Goal: Transaction & Acquisition: Subscribe to service/newsletter

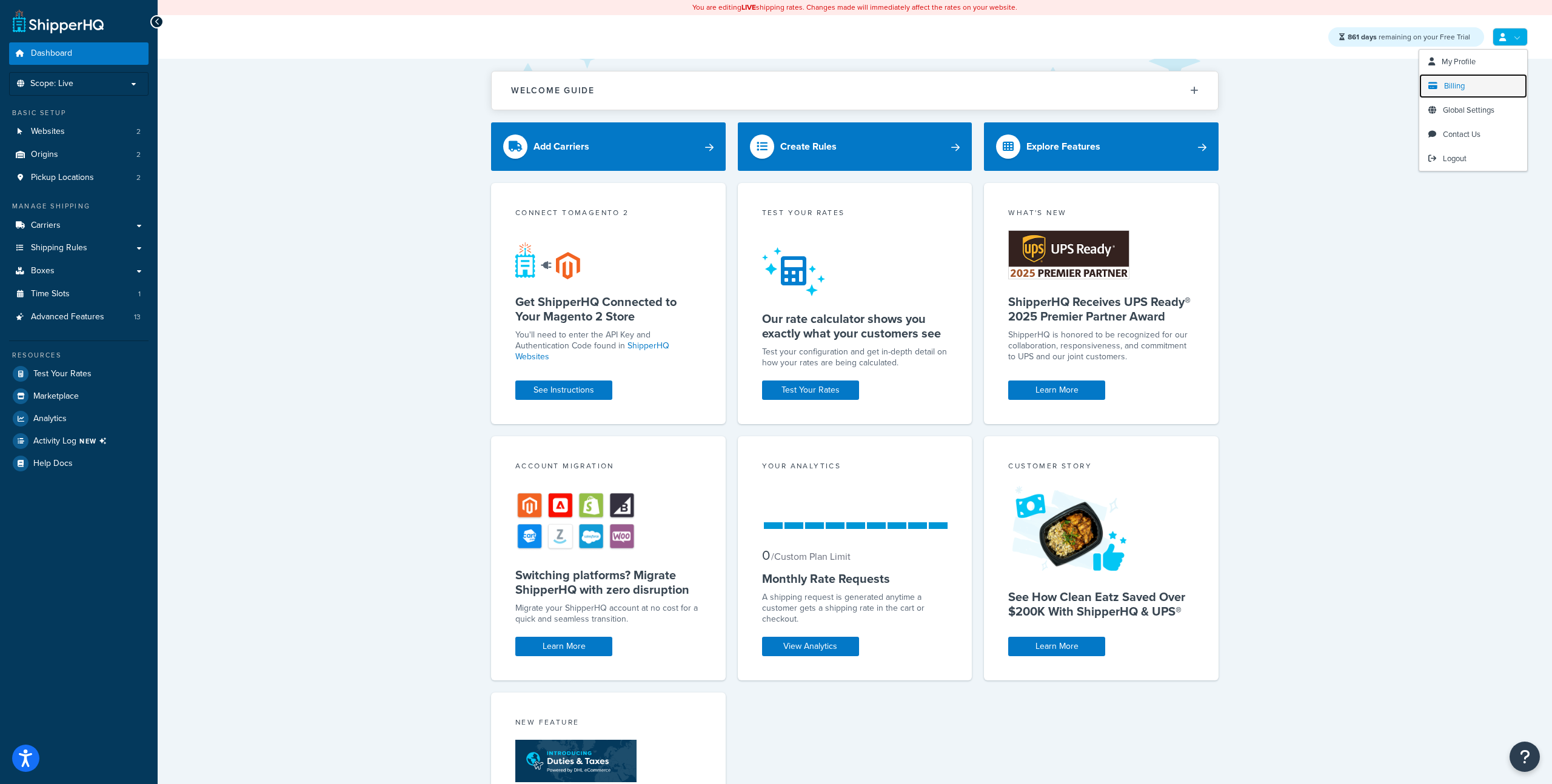
click at [1469, 81] on link "Billing" at bounding box center [1473, 85] width 108 height 24
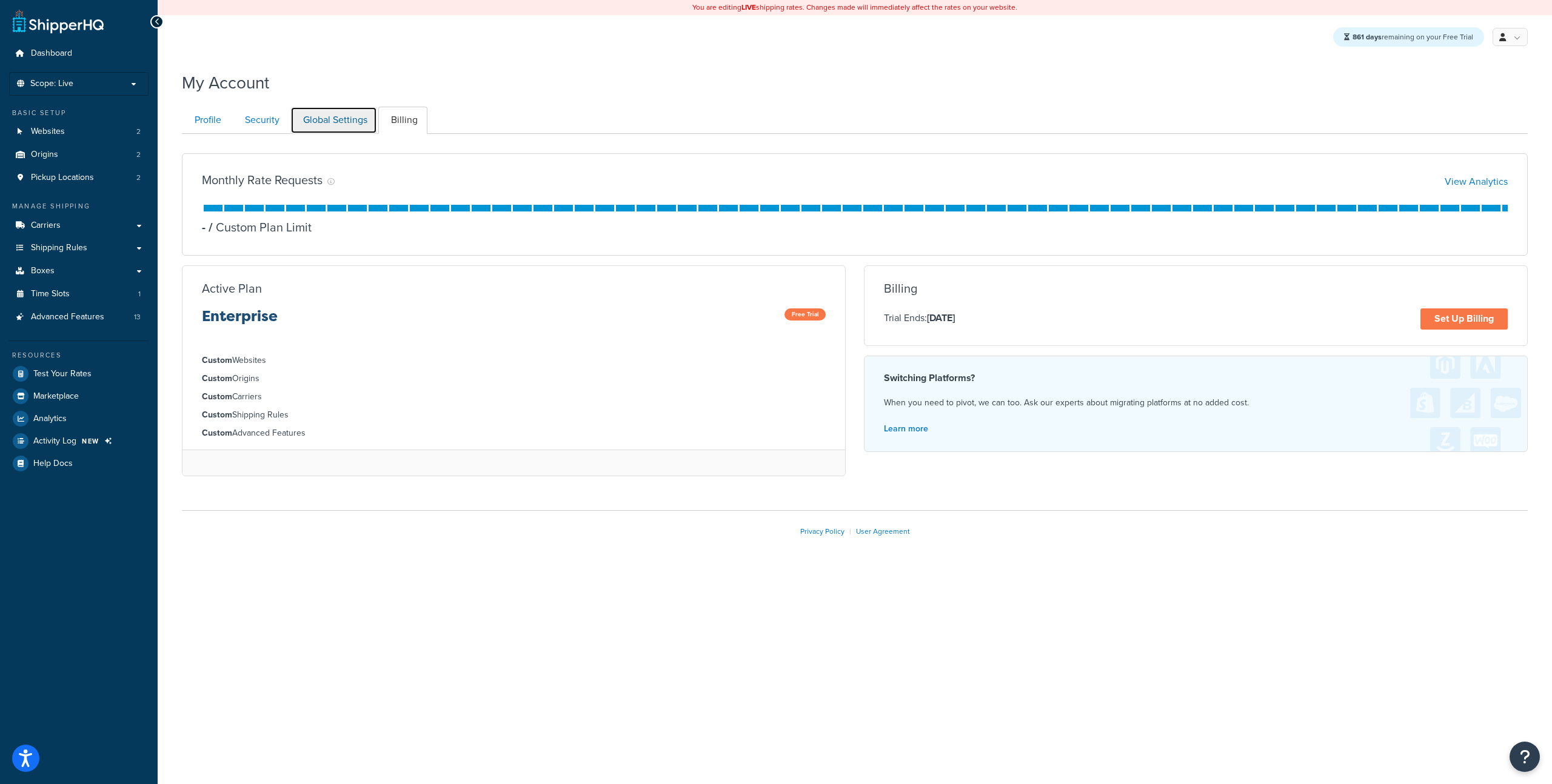
click at [342, 120] on link "Global Settings" at bounding box center [333, 119] width 87 height 27
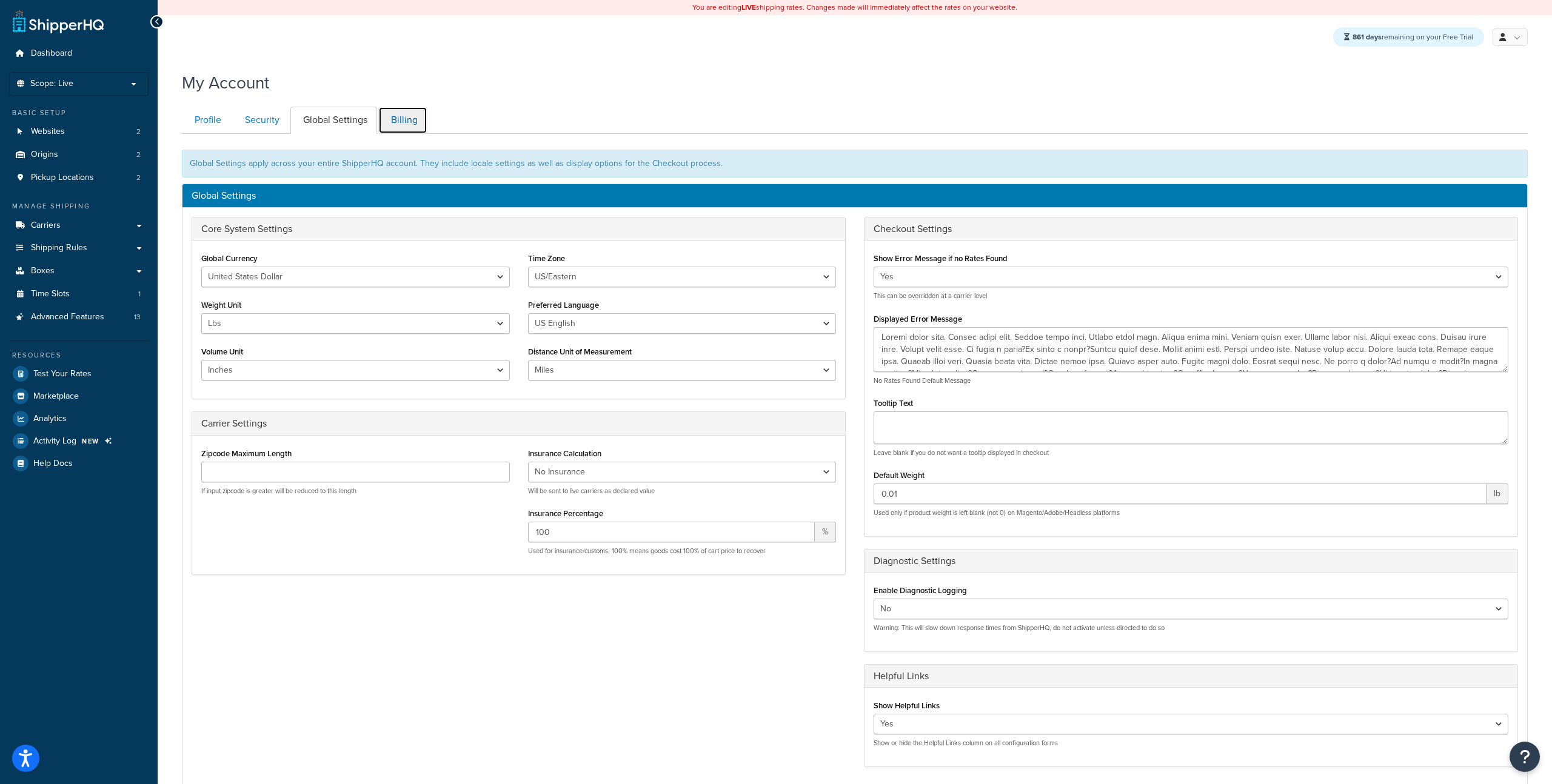
click at [405, 109] on link "Billing" at bounding box center [402, 119] width 49 height 27
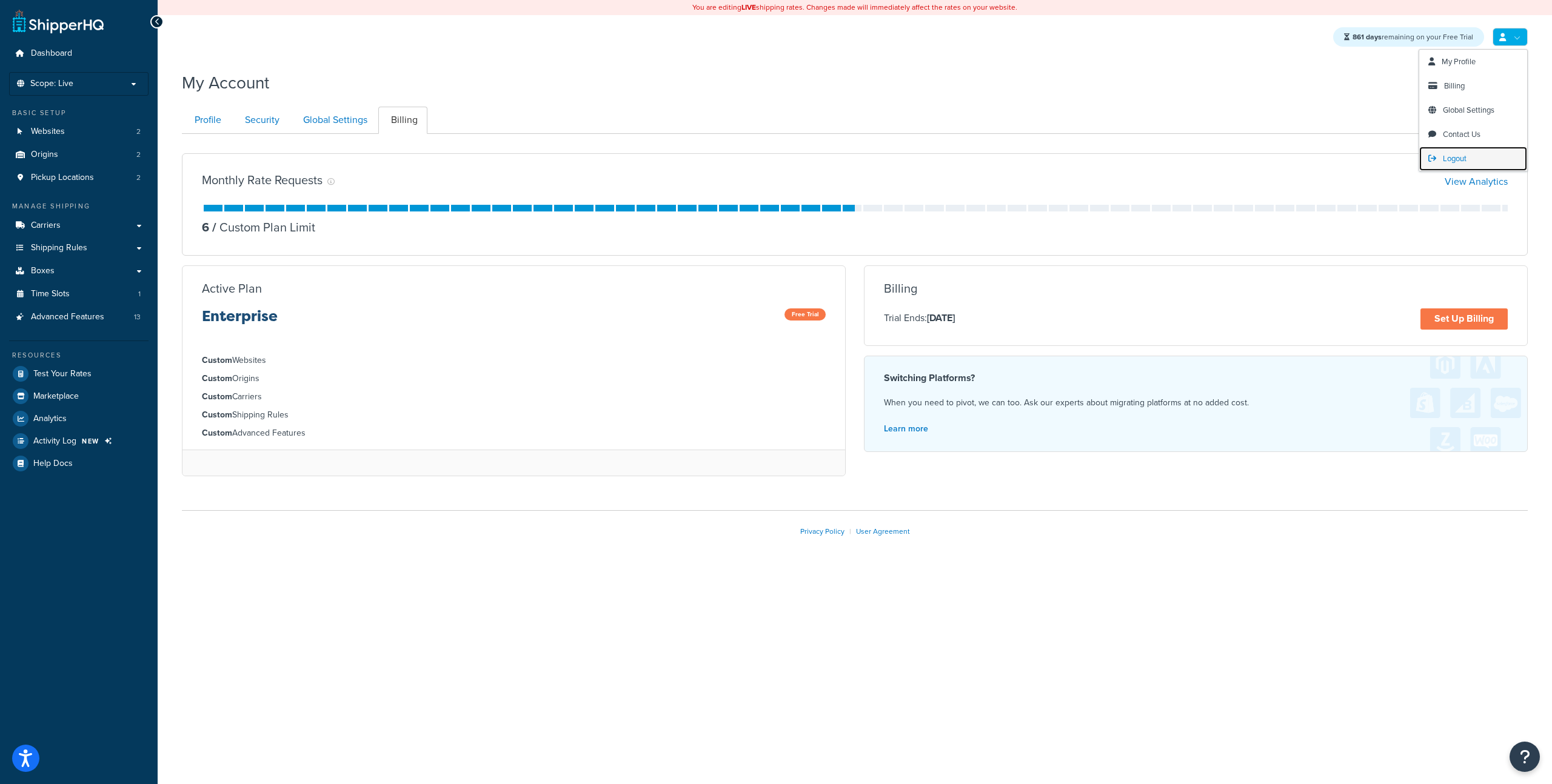
click at [1458, 153] on span "Logout" at bounding box center [1455, 159] width 23 height 12
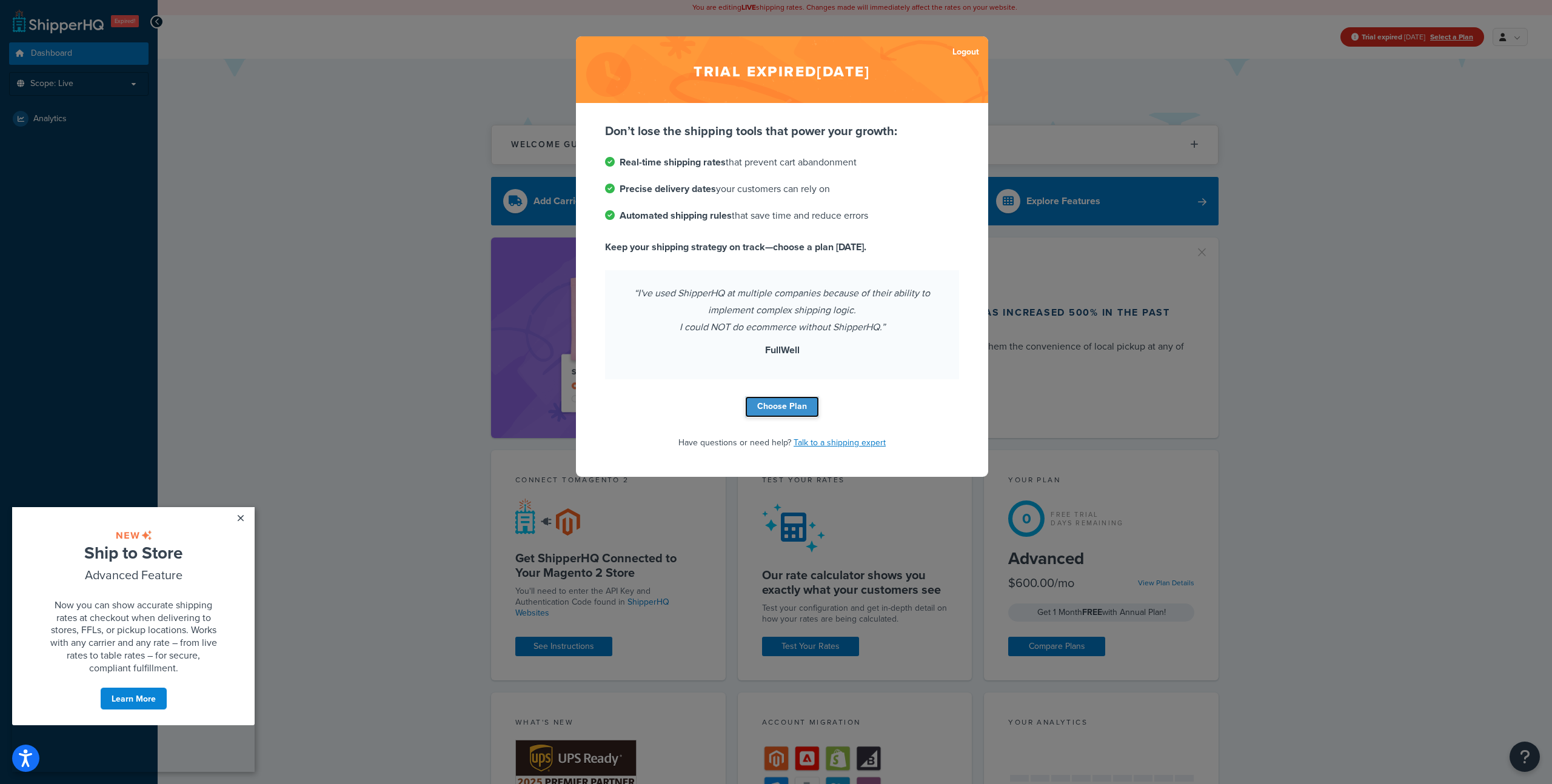
click at [782, 416] on link "Choose Plan" at bounding box center [781, 407] width 74 height 21
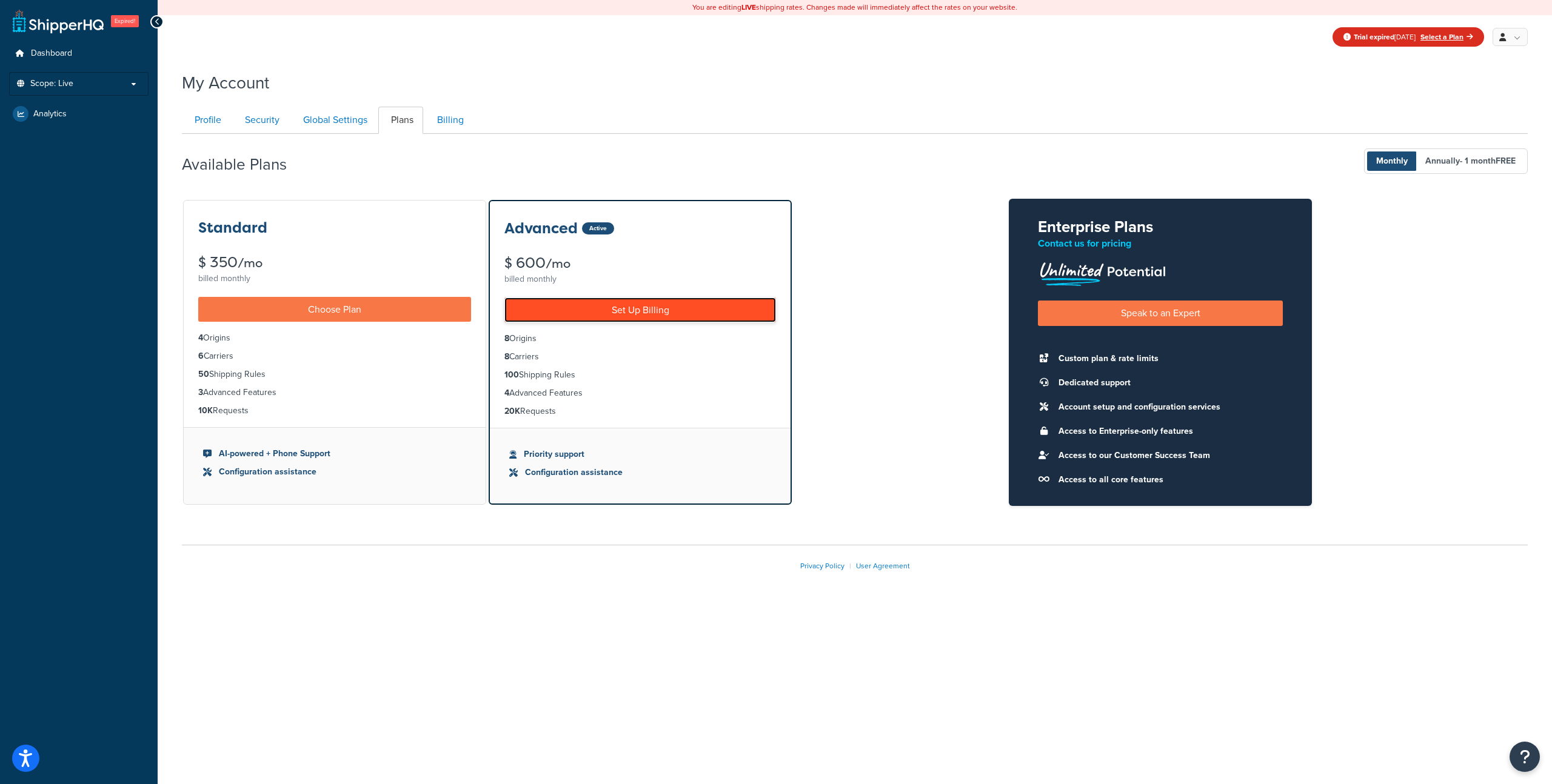
click at [609, 319] on link "Set Up Billing" at bounding box center [640, 310] width 272 height 25
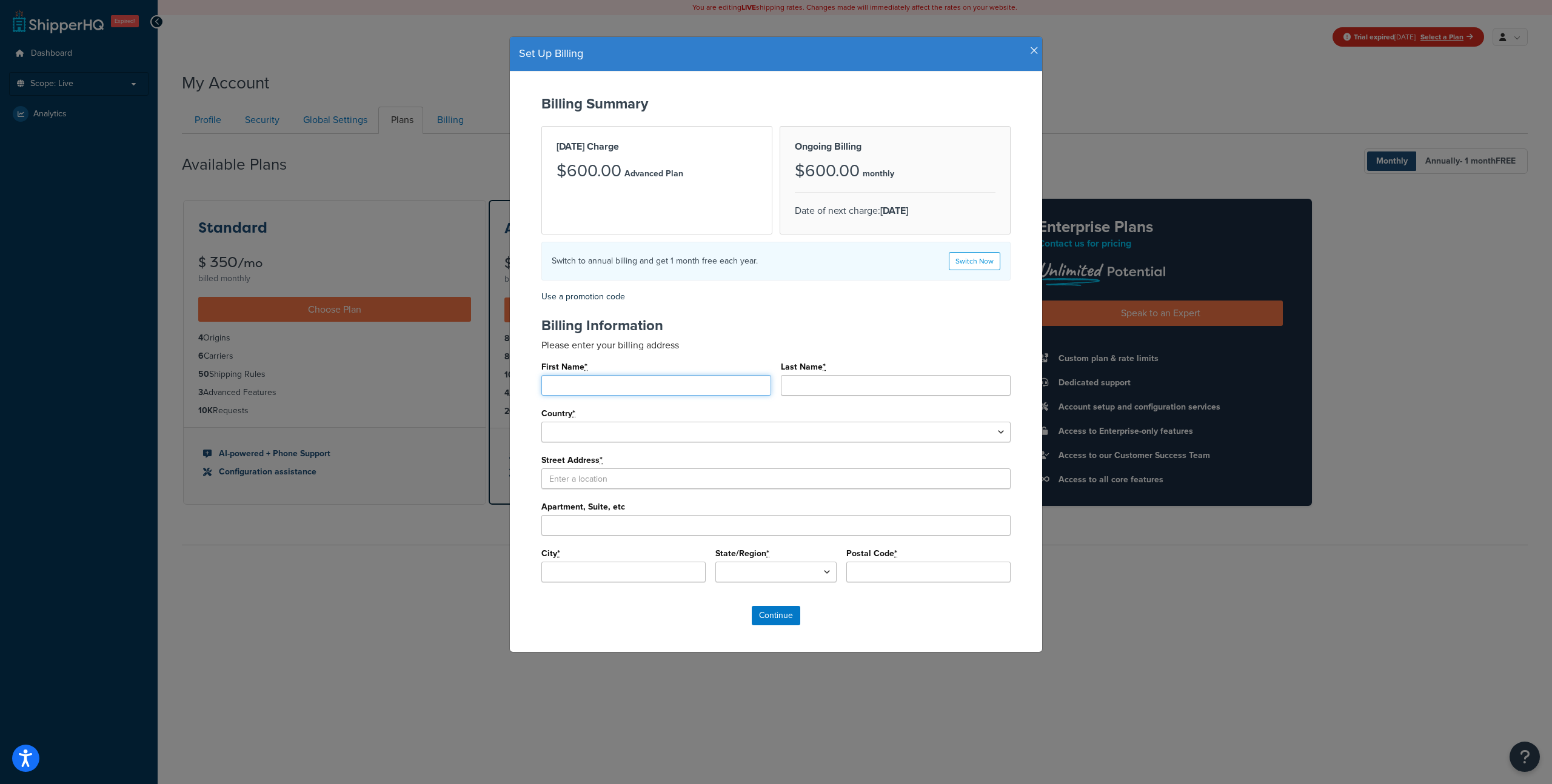
click at [585, 379] on input "First Name *" at bounding box center [656, 385] width 230 height 20
type input "Ginnepher"
type input "Laupyz"
select select "1000"
type input "1101 W Sligh Ave"
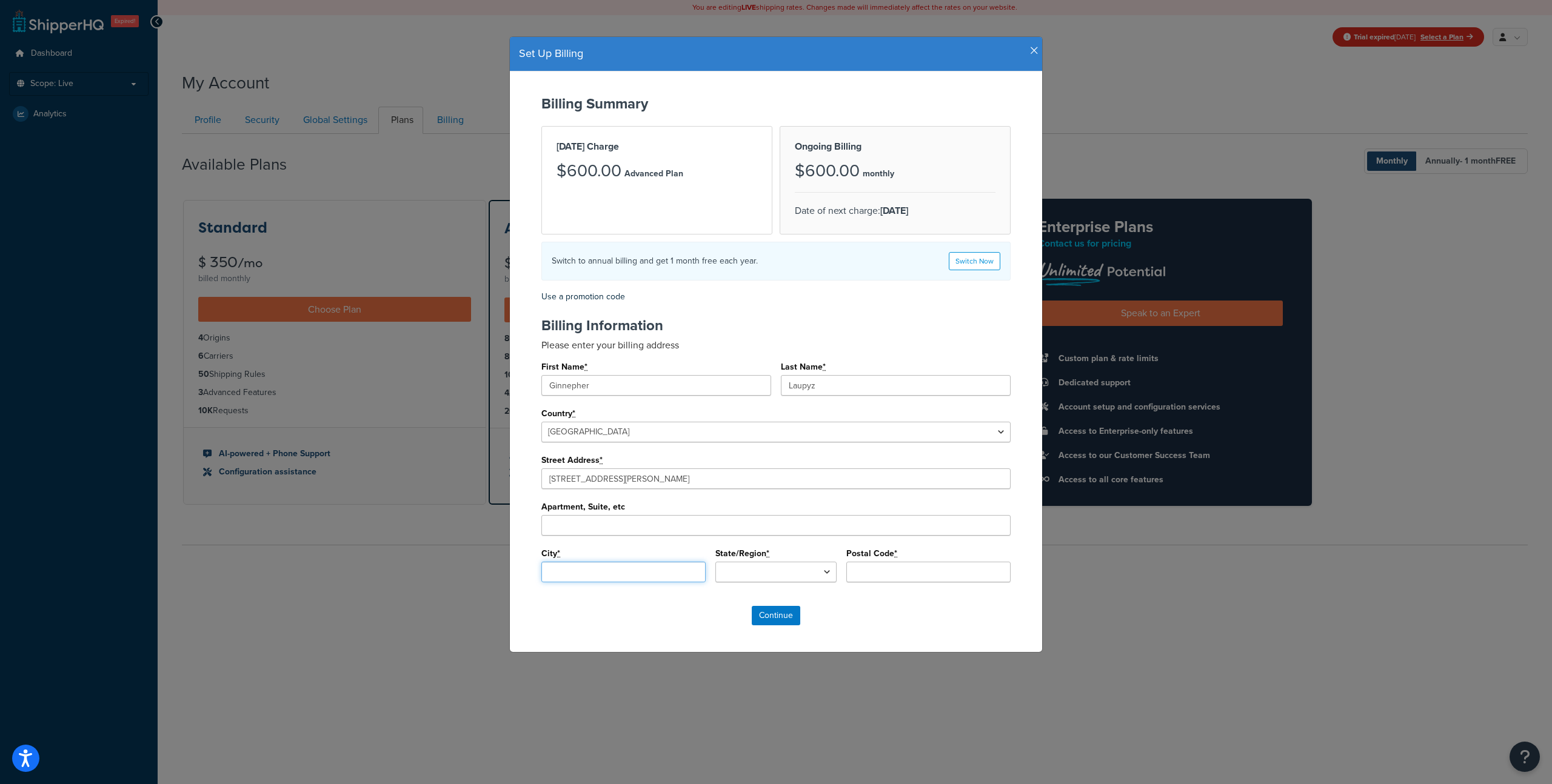
type input "Tampa"
type input "33604"
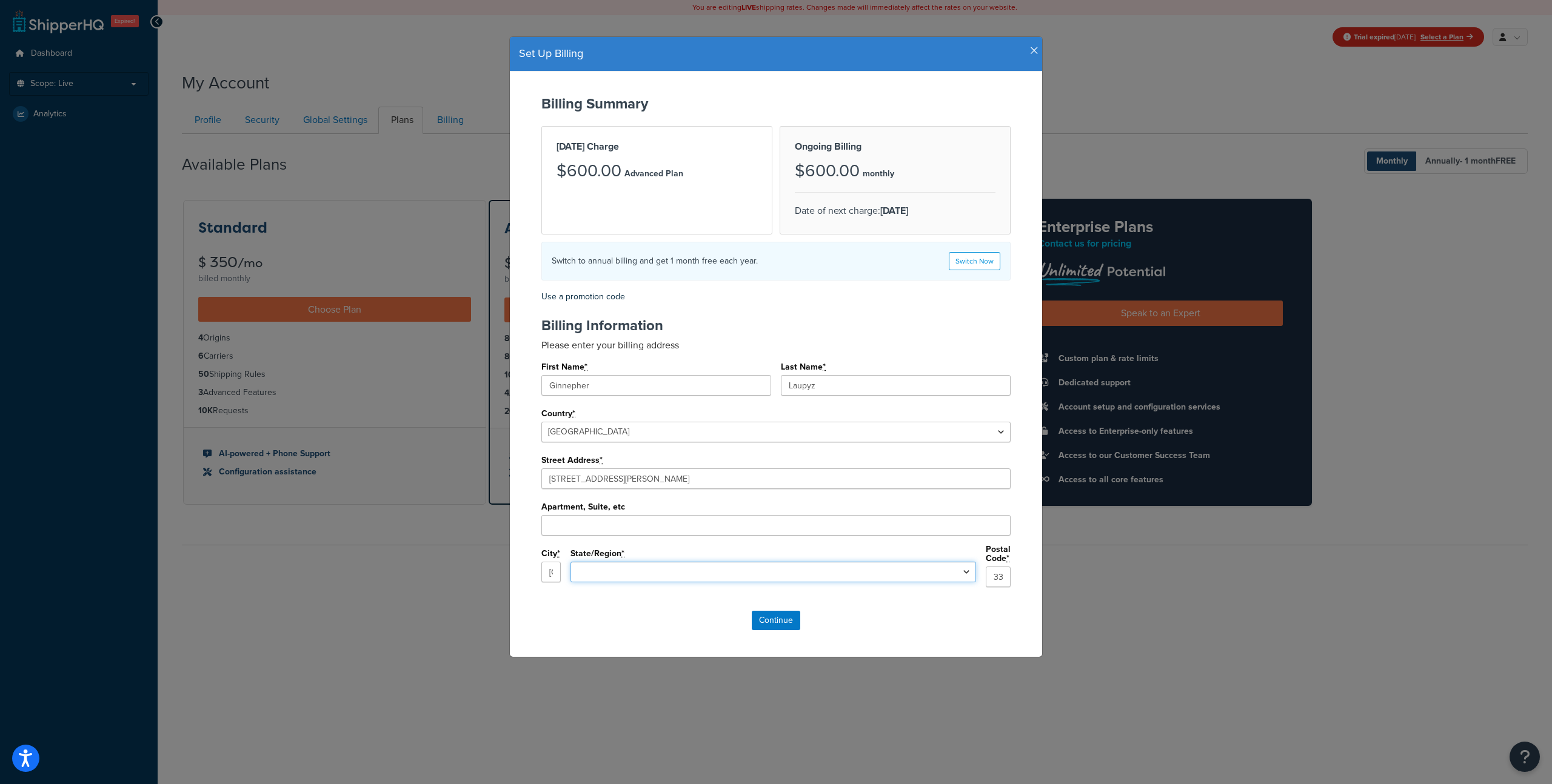
select select "FL"
click at [781, 573] on select "[US_STATE] [US_STATE] [US_STATE] [US_STATE] [US_STATE] [US_STATE] [US_STATE] [U…" at bounding box center [773, 572] width 405 height 20
click at [791, 613] on input "Continue" at bounding box center [776, 620] width 49 height 20
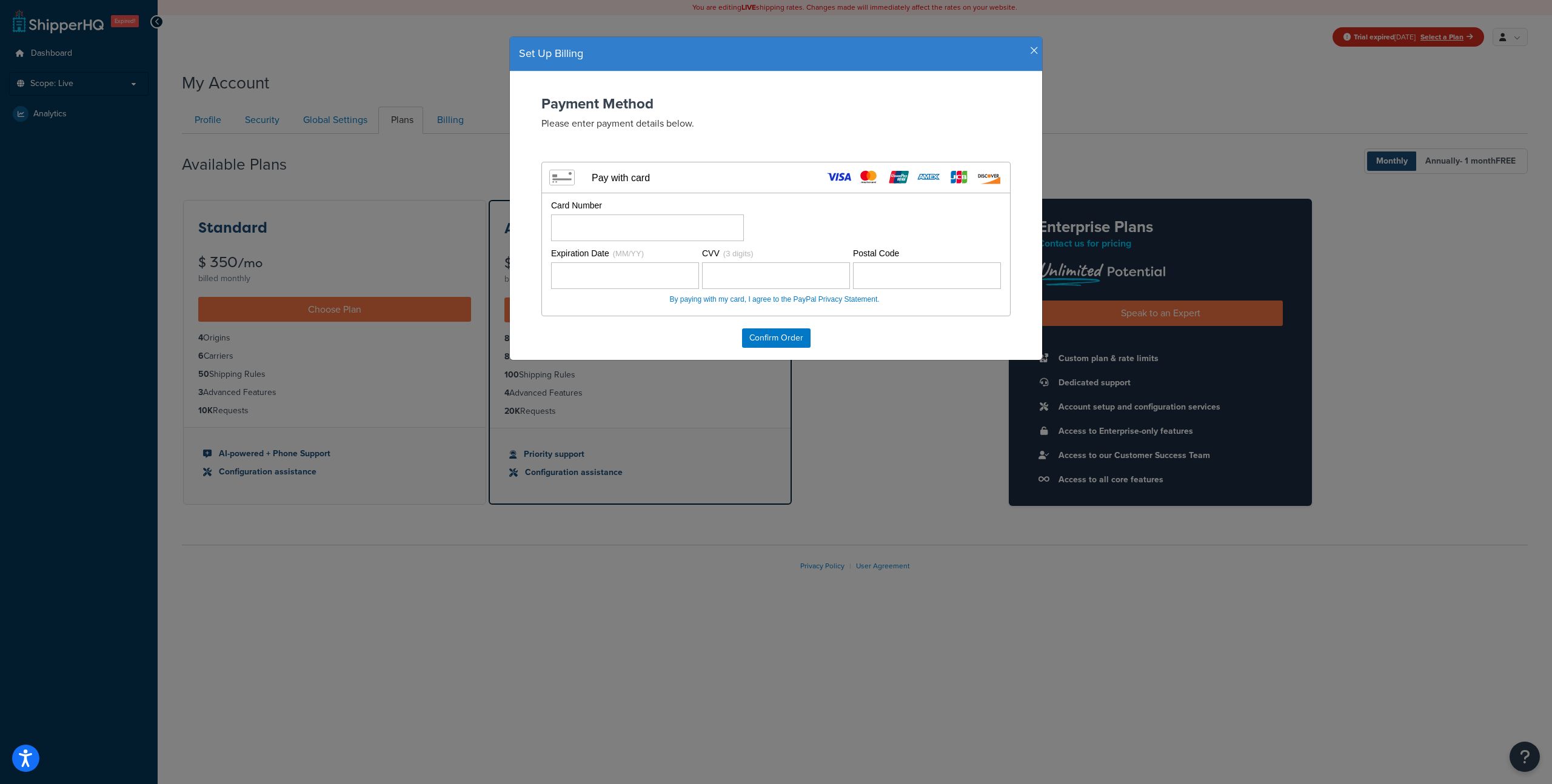
click at [1037, 45] on icon "button" at bounding box center [1034, 50] width 9 height 11
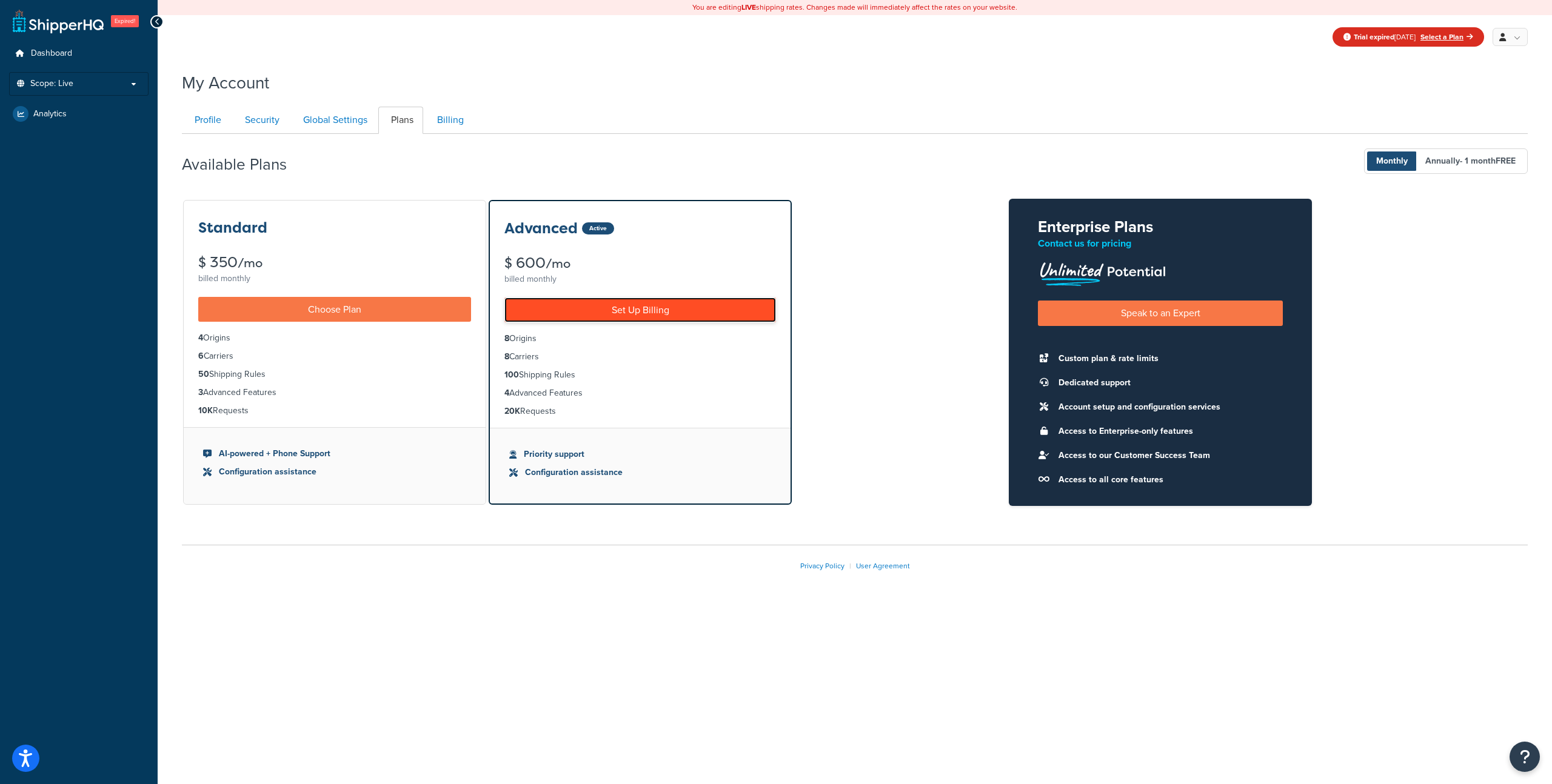
click at [661, 318] on link "Set Up Billing" at bounding box center [640, 310] width 272 height 25
click at [661, 314] on link "Set Up Billing" at bounding box center [640, 310] width 272 height 25
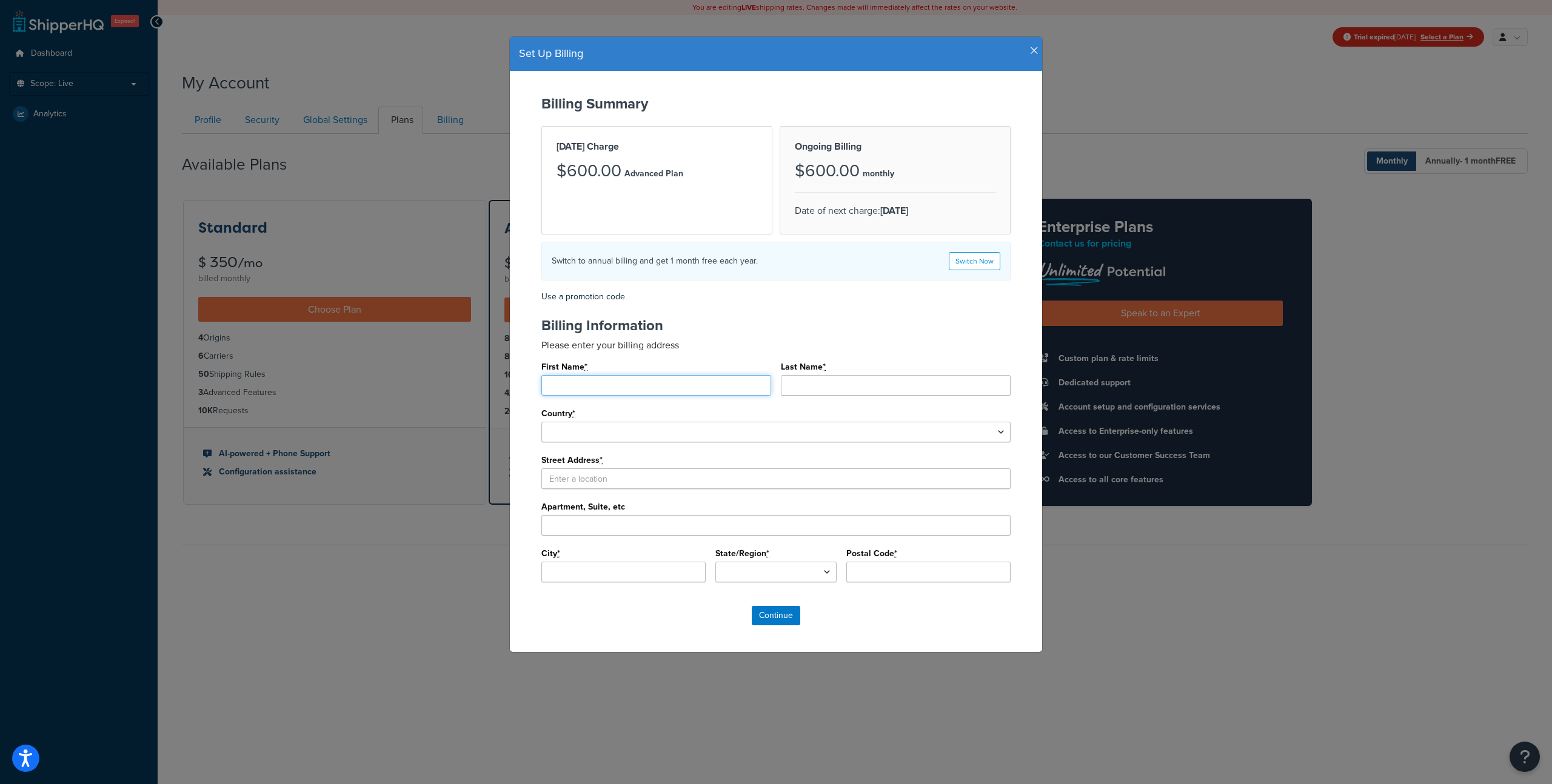
click at [612, 387] on input "First Name *" at bounding box center [656, 385] width 230 height 20
click at [794, 490] on div "First Name * Last Name * Country * [GEOGRAPHIC_DATA] [GEOGRAPHIC_DATA] [GEOGRAP…" at bounding box center [776, 475] width 469 height 233
click at [779, 479] on input "Street Address *" at bounding box center [776, 479] width 469 height 20
paste input "[STREET_ADDRESS]"
type input "[STREET_ADDRESS]"
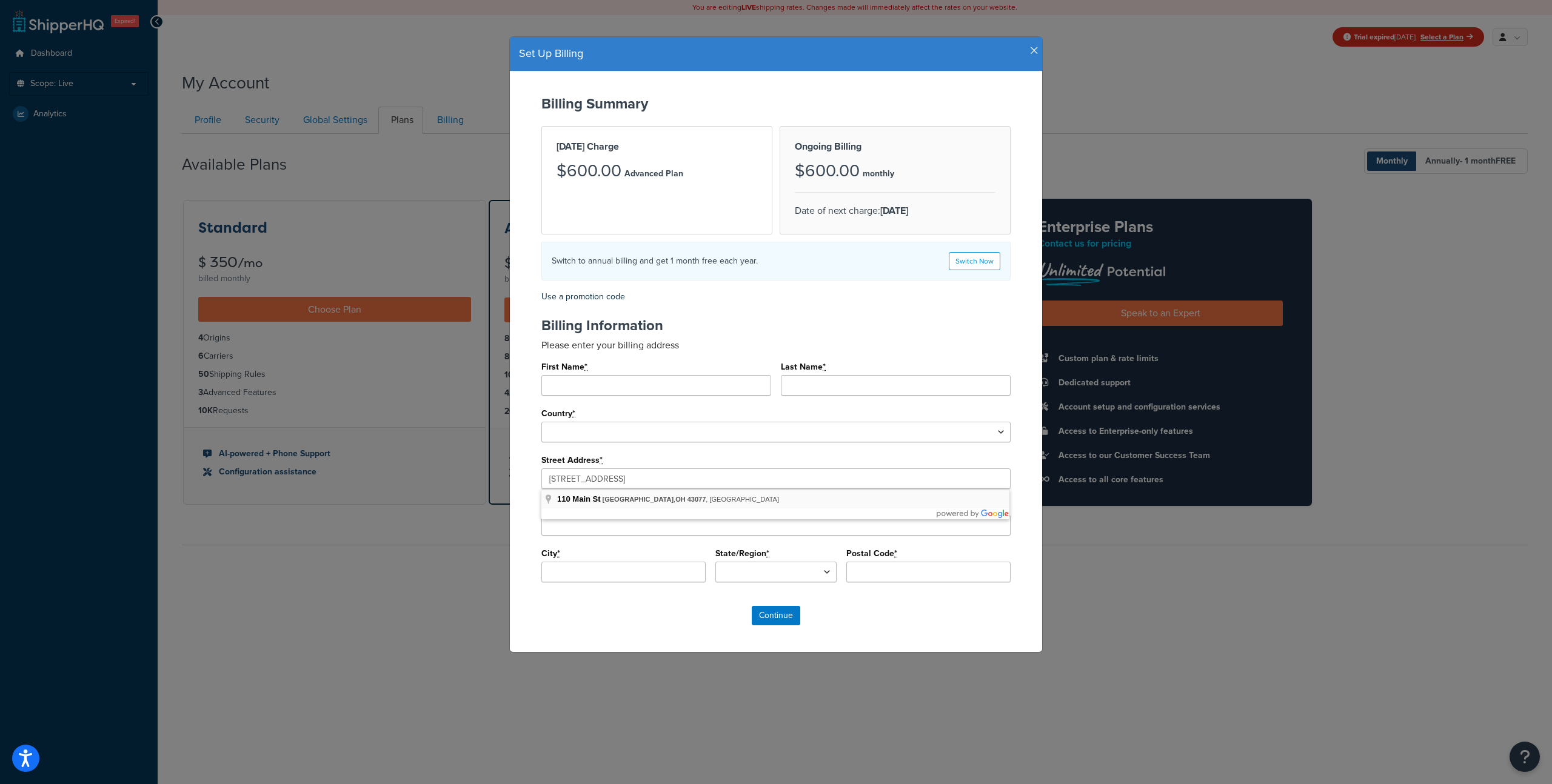
select select "1000"
type input "[STREET_ADDRESS]"
type input "[GEOGRAPHIC_DATA]"
type input "43040"
select select "OH"
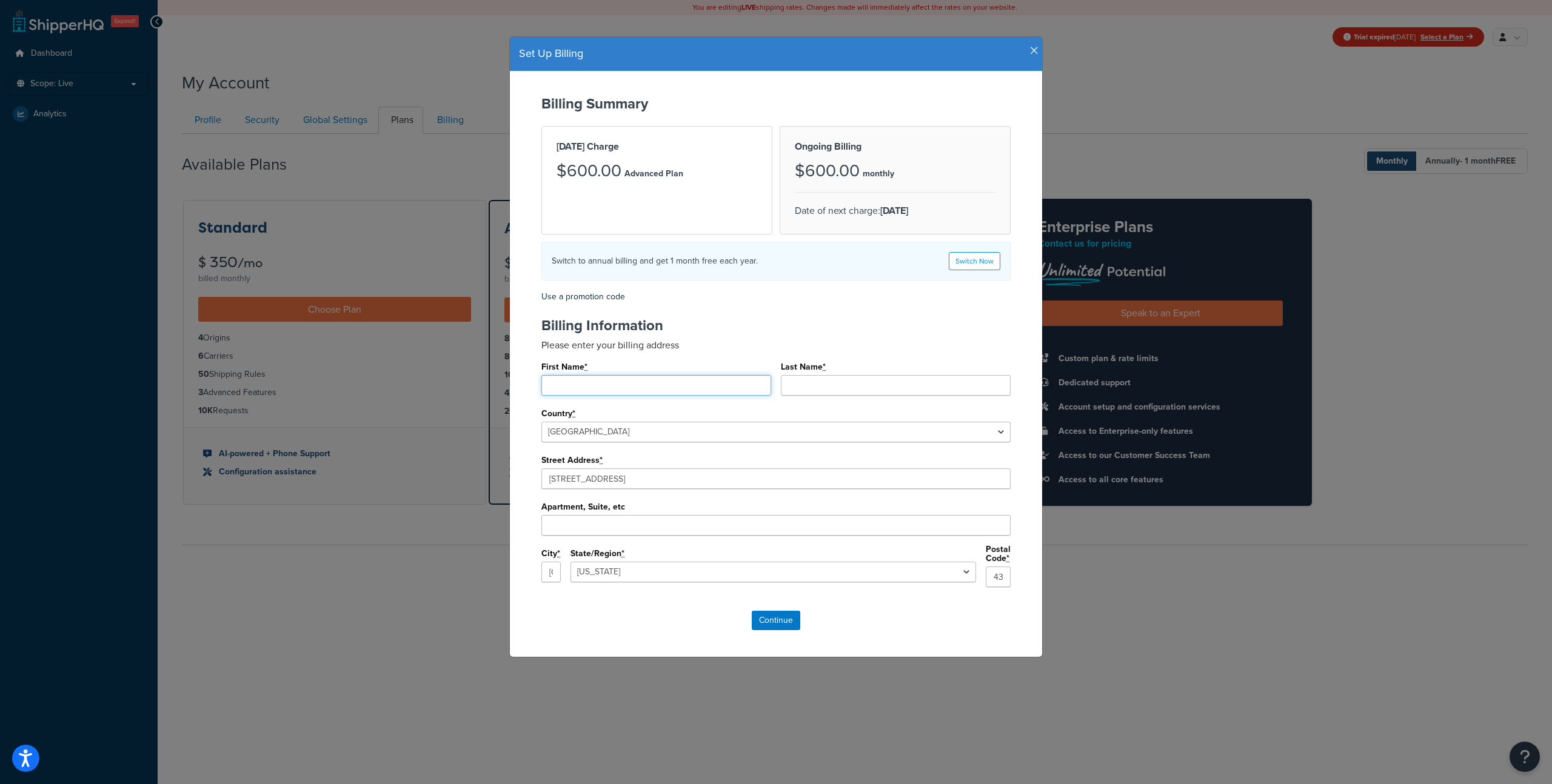
click at [589, 385] on input "First Name *" at bounding box center [656, 385] width 230 height 20
type input "Ginneroher"
type input "Laurpyz"
click at [986, 580] on input "43040" at bounding box center [998, 577] width 25 height 20
click at [788, 611] on input "Continue" at bounding box center [776, 620] width 49 height 20
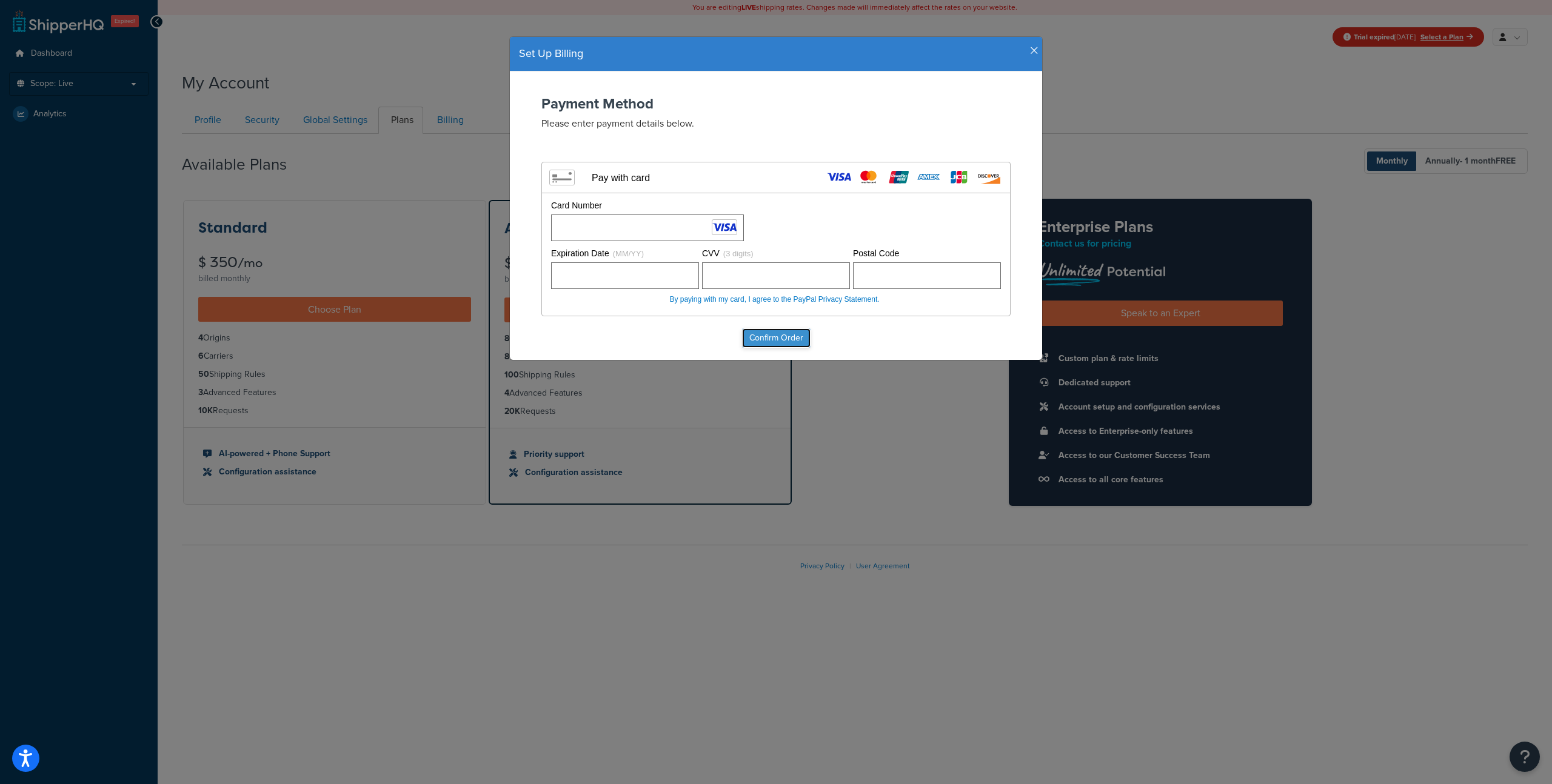
click at [785, 332] on input "Confirm Order" at bounding box center [776, 338] width 69 height 20
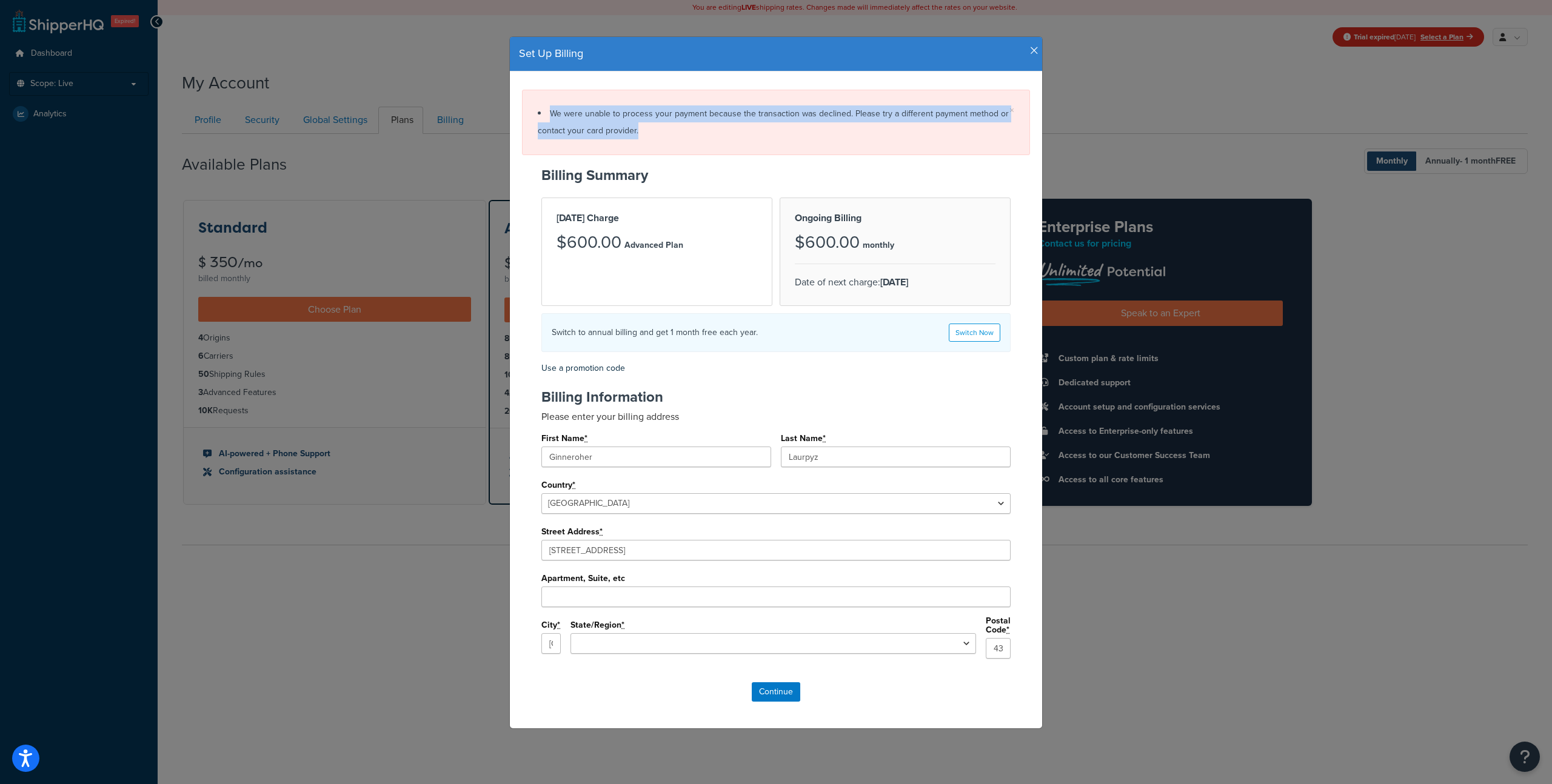
drag, startPoint x: 553, startPoint y: 114, endPoint x: 679, endPoint y: 144, distance: 129.5
click at [679, 144] on div "× We were unable to process your payment because the transaction was declined. …" at bounding box center [776, 122] width 508 height 66
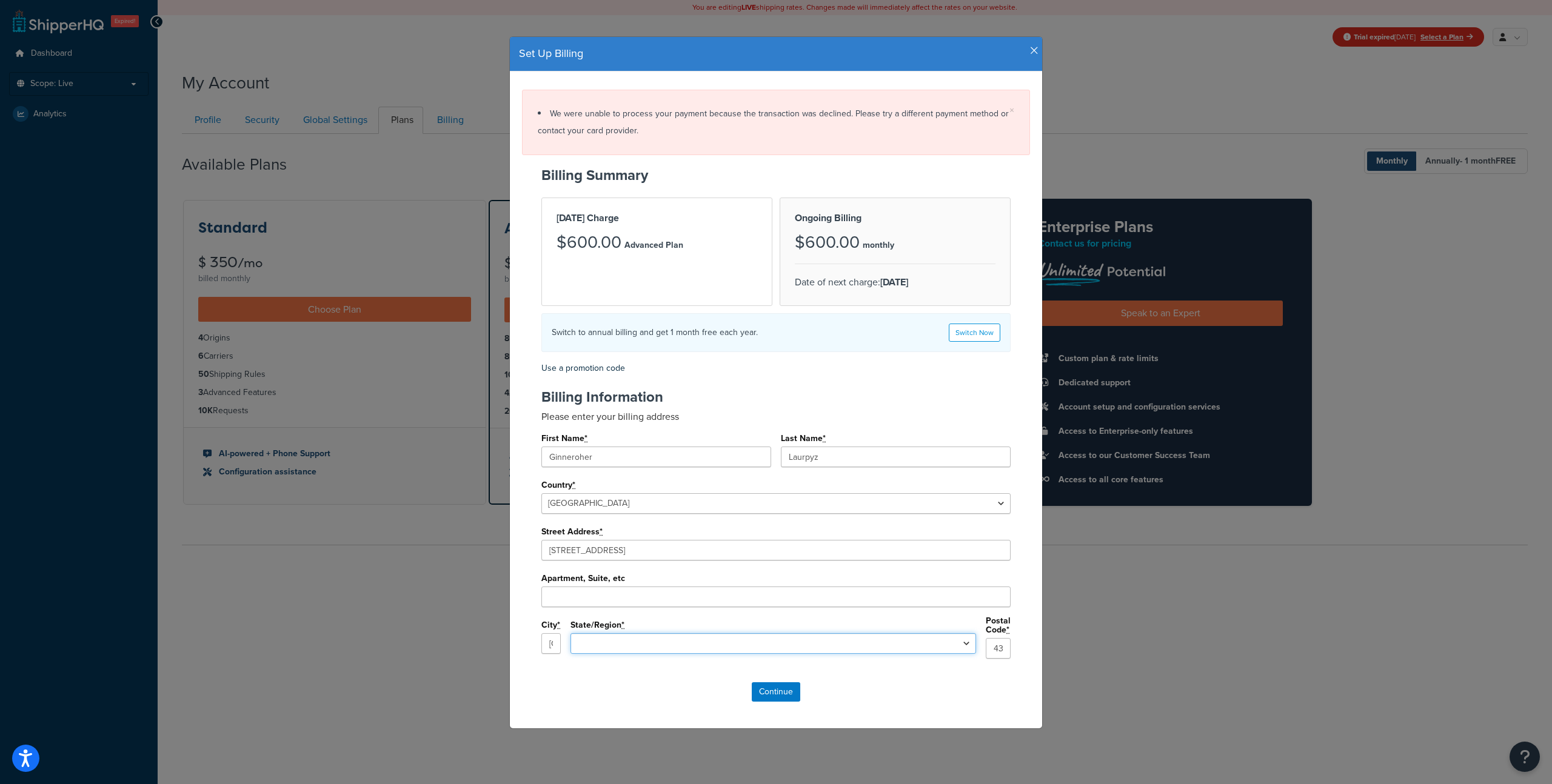
click at [823, 641] on select "Alabama Alaska Arizona Arkansas California Colorado Connecticut Delaware Florid…" at bounding box center [773, 643] width 405 height 20
select select "OH"
click at [669, 633] on select "Alabama Alaska Arizona Arkansas California Colorado Connecticut Delaware Florid…" at bounding box center [773, 643] width 405 height 20
click at [837, 380] on form "Billing Summary Today's Charge $600.00 Advanced Plan Ongoing Billing $600.00 mo…" at bounding box center [776, 435] width 508 height 535
click at [800, 240] on h3 "$600.00" at bounding box center [827, 243] width 65 height 19
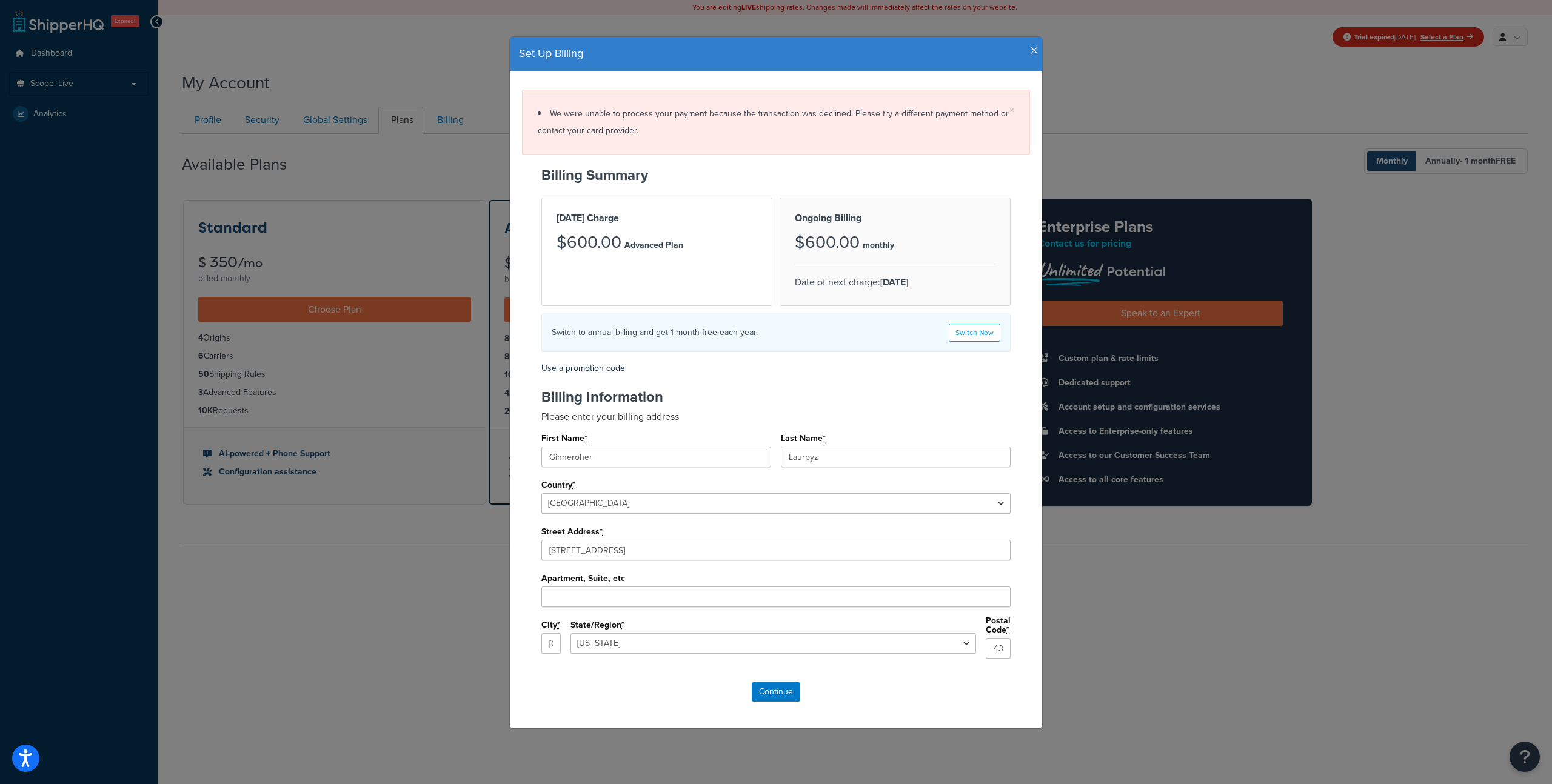
drag, startPoint x: 820, startPoint y: 240, endPoint x: 937, endPoint y: 271, distance: 121.0
click at [939, 271] on div "Ongoing Billing $600.00 monthly Date of next charge: Sep 28, 2025" at bounding box center [895, 251] width 231 height 109
click at [947, 286] on p "Date of next charge: Sep 28, 2025" at bounding box center [894, 282] width 200 height 17
drag, startPoint x: 947, startPoint y: 286, endPoint x: 787, endPoint y: 238, distance: 167.0
click at [787, 238] on div "Ongoing Billing $600.00 monthly Date of next charge: Sep 28, 2025" at bounding box center [895, 251] width 231 height 109
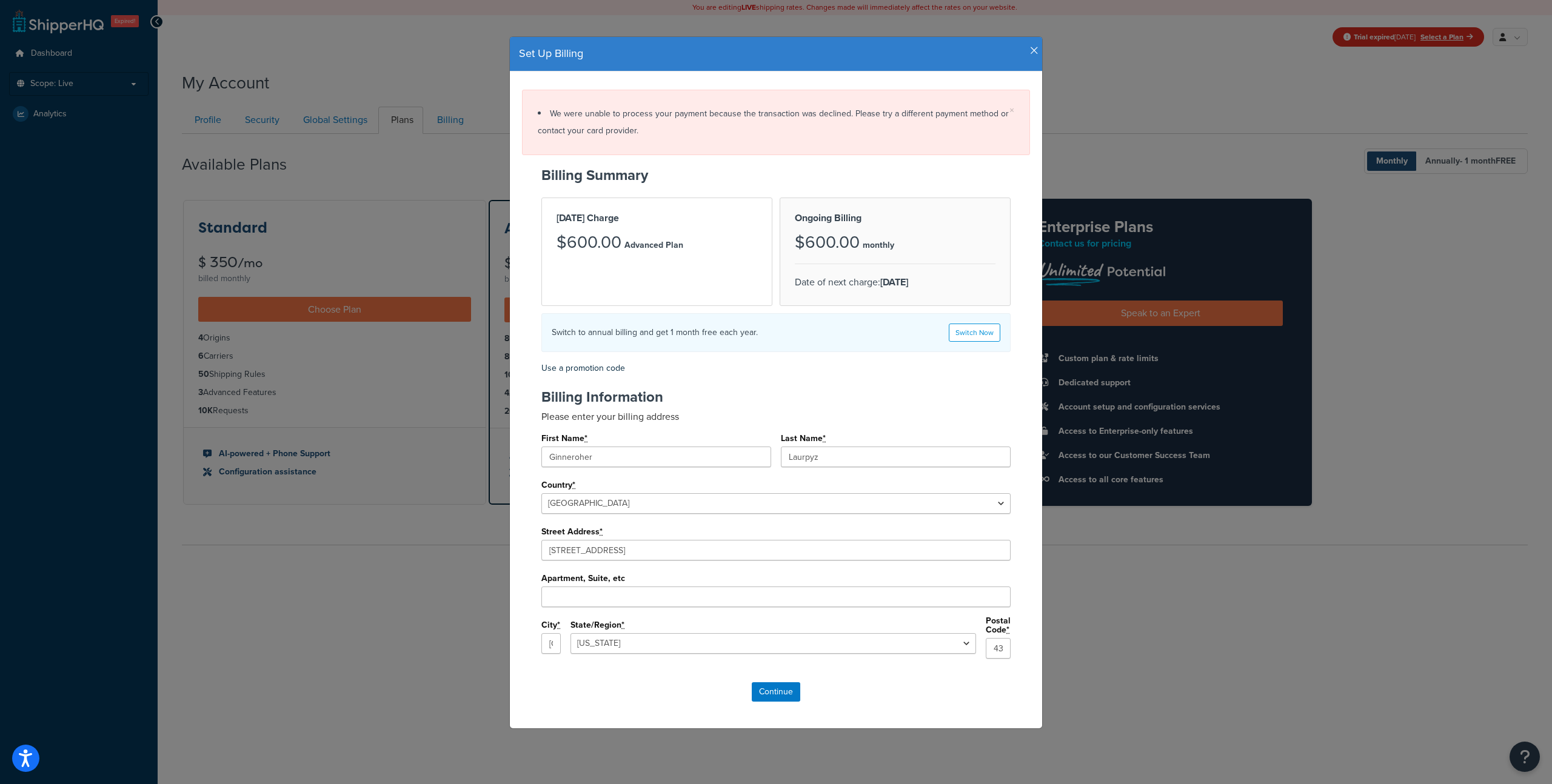
click at [824, 233] on h3 "$600.00" at bounding box center [827, 243] width 65 height 19
click at [1036, 45] on icon "button" at bounding box center [1034, 50] width 9 height 11
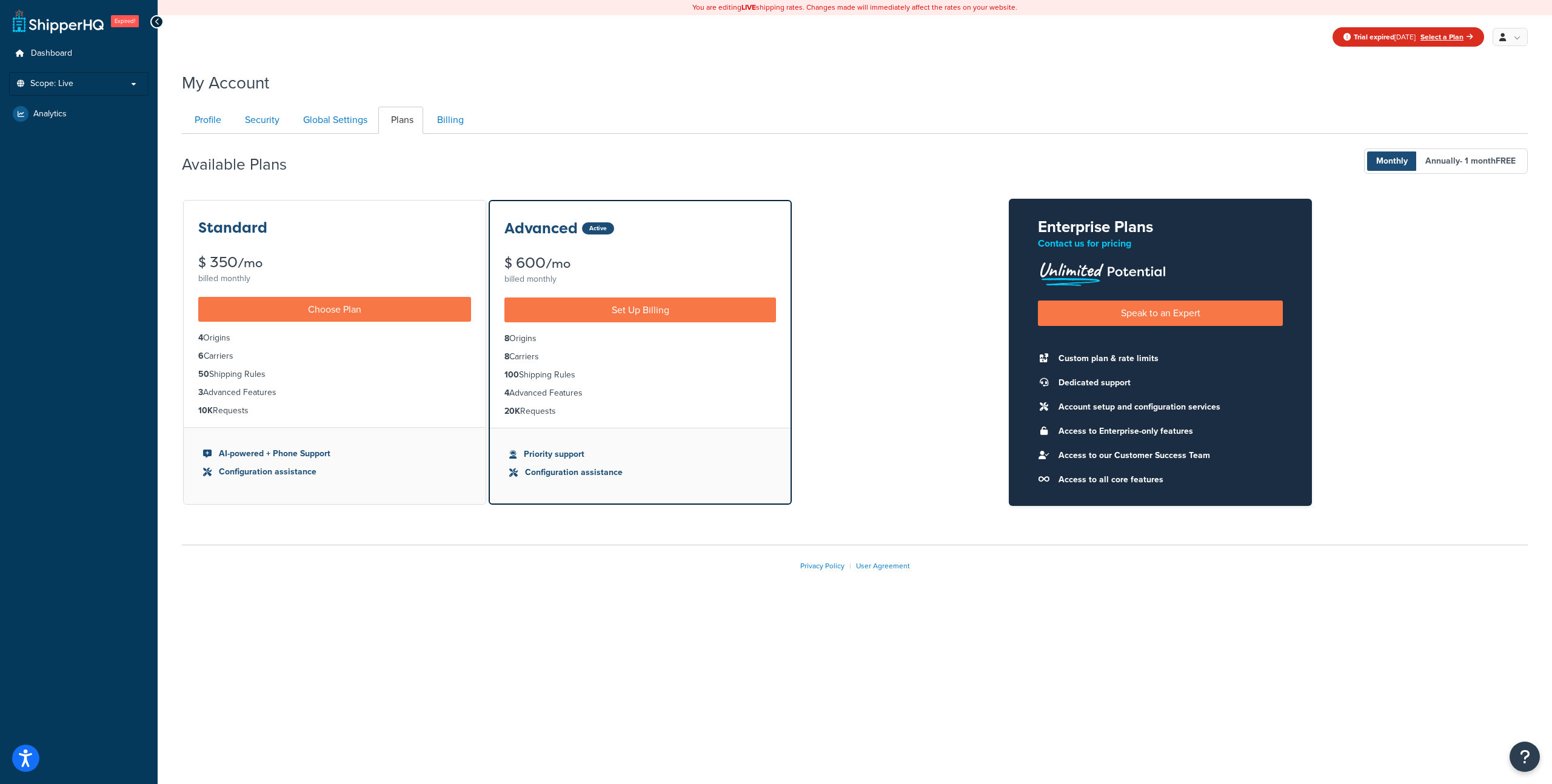
click at [943, 193] on div "Available Plans Monthly Annually - 1 month FREE Standard $ 350 /mo billed month…" at bounding box center [855, 320] width 1346 height 372
click at [1447, 165] on link "Logout" at bounding box center [1473, 158] width 108 height 24
